Goal: Check status

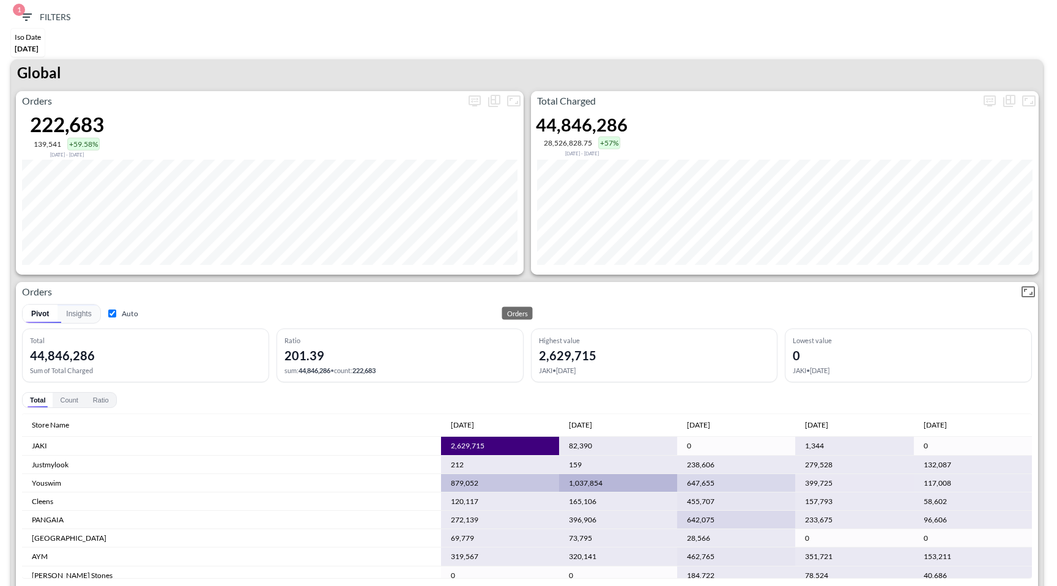
scroll to position [13, 0]
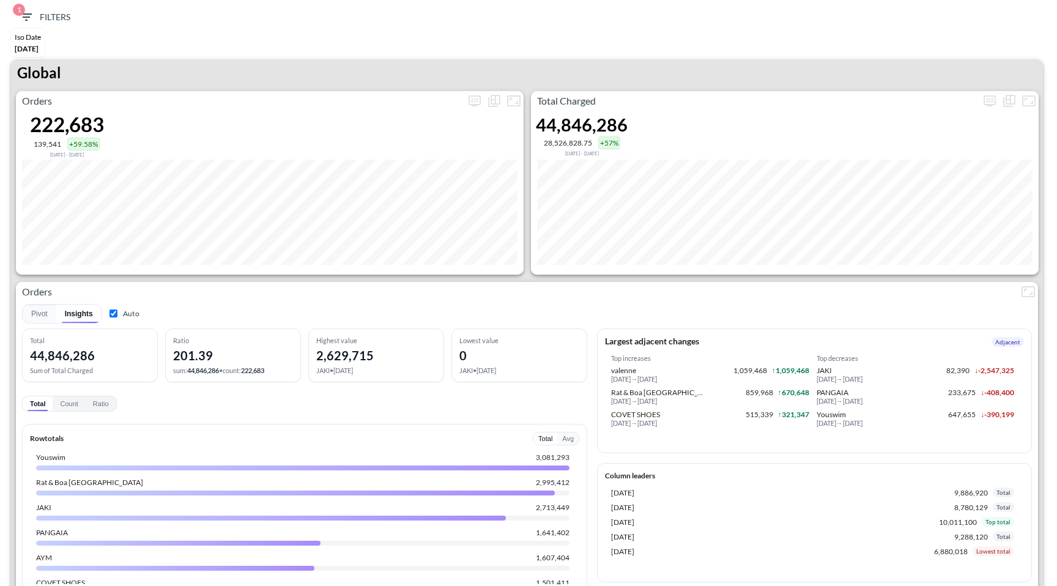
scroll to position [13, 0]
